Goal: Information Seeking & Learning: Learn about a topic

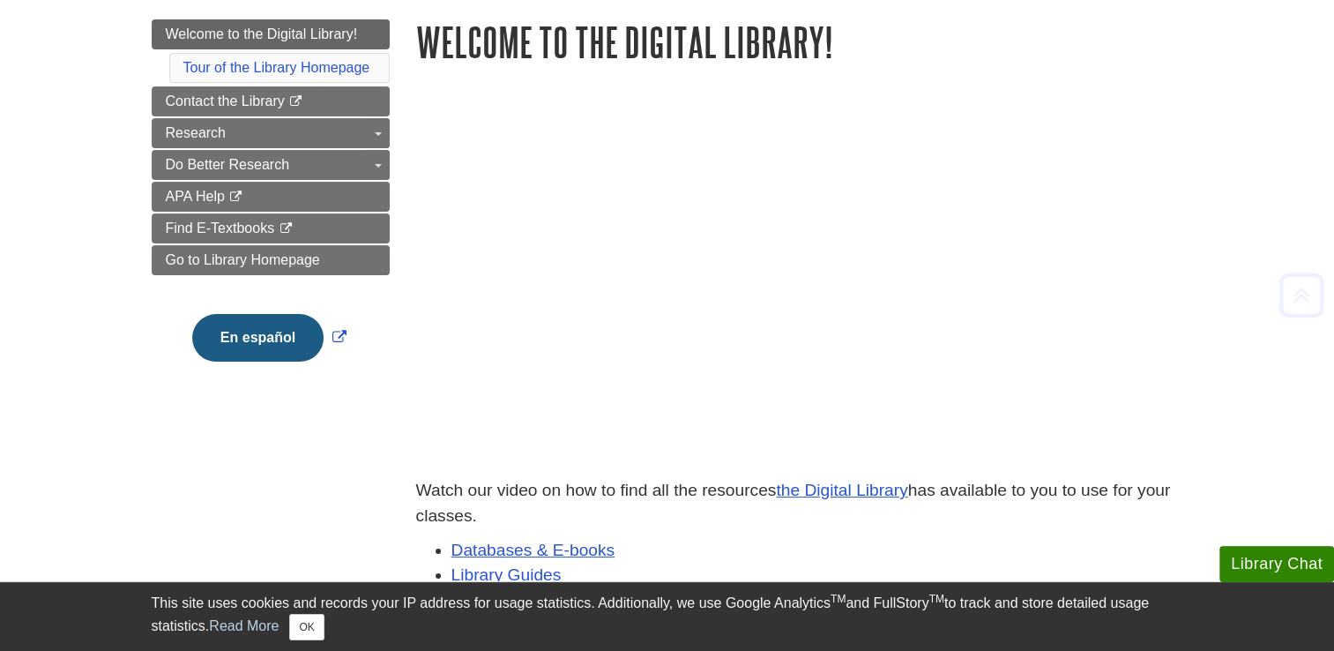
scroll to position [231, 0]
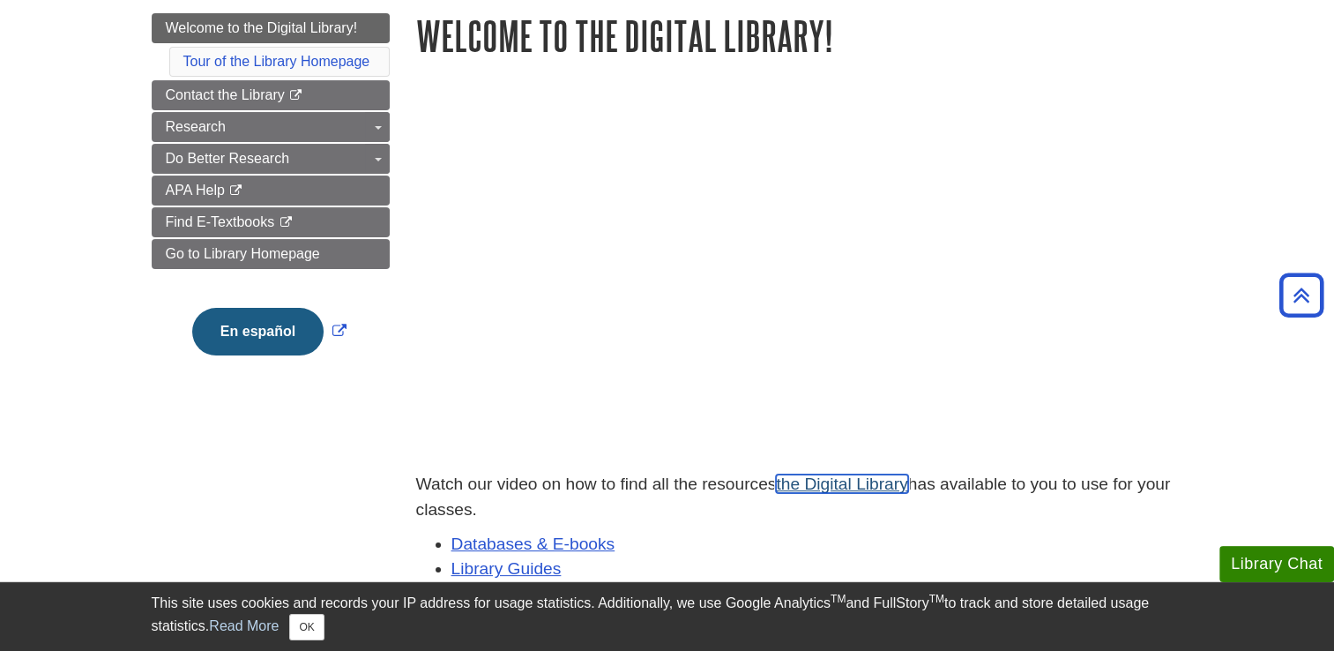
click at [872, 491] on link "the Digital Library" at bounding box center [841, 483] width 131 height 19
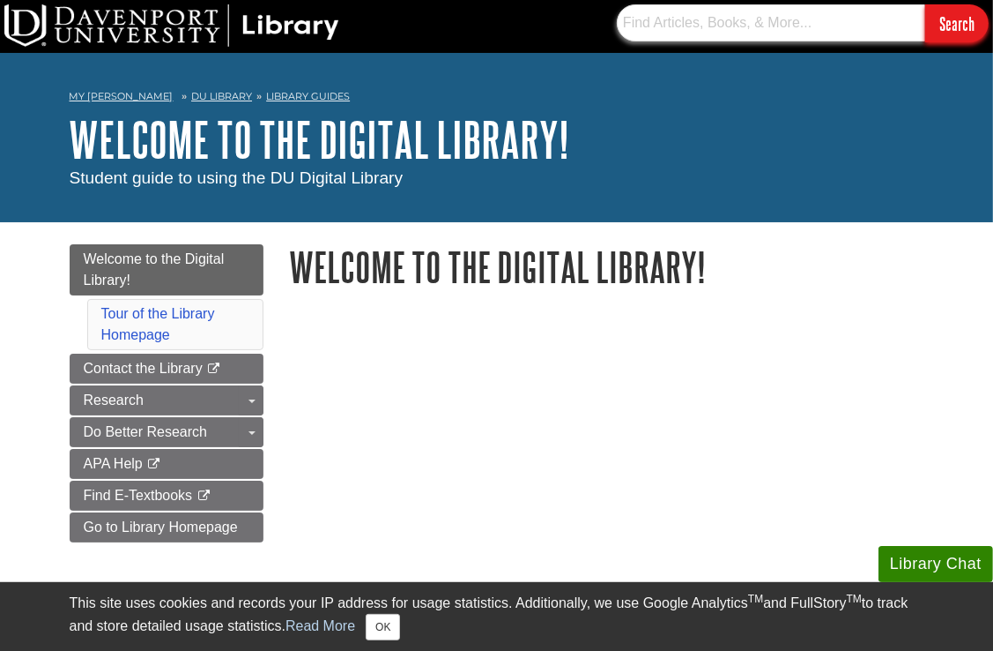
click at [822, 28] on input "text" at bounding box center [771, 22] width 309 height 37
type input "prehistoric art symbolism"
click at [926, 4] on input "Search" at bounding box center [957, 23] width 63 height 38
